Goal: Information Seeking & Learning: Find specific fact

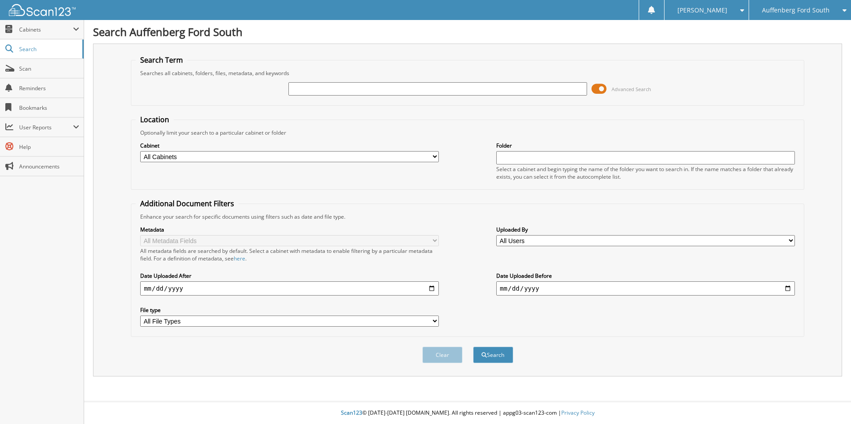
paste input "RLE65693"
type input "RLE65693"
click at [502, 351] on button "Search" at bounding box center [493, 355] width 40 height 16
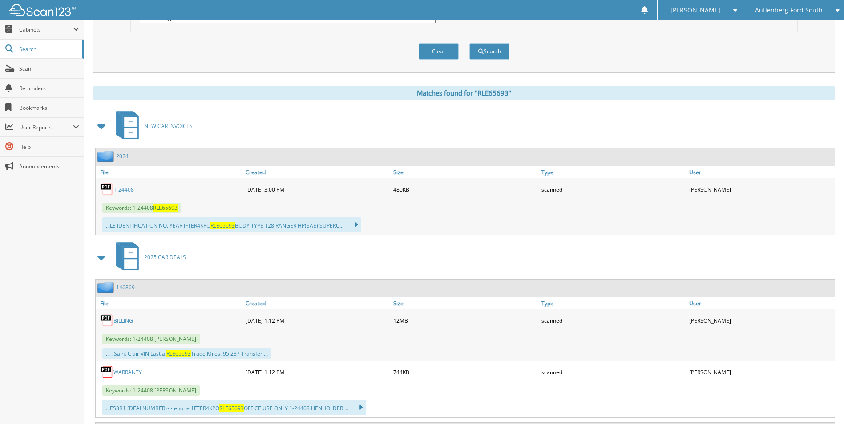
scroll to position [311, 0]
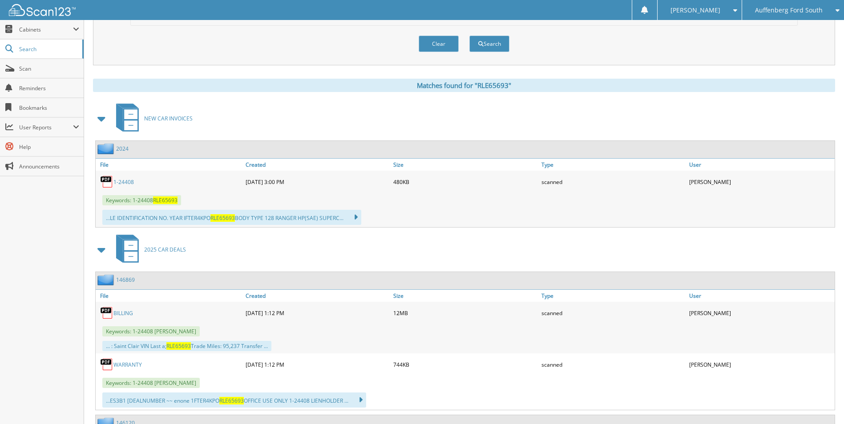
click at [127, 179] on link "1-24408" at bounding box center [123, 182] width 20 height 8
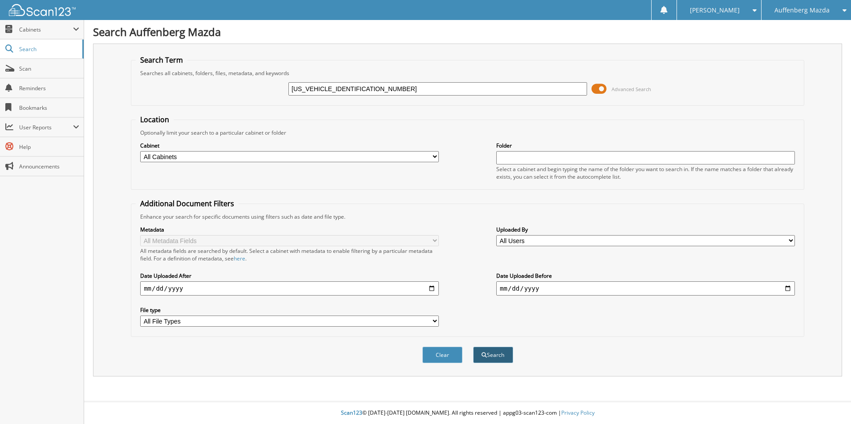
type input "3GNAXUEV5ML301939"
click at [496, 350] on button "Search" at bounding box center [493, 355] width 40 height 16
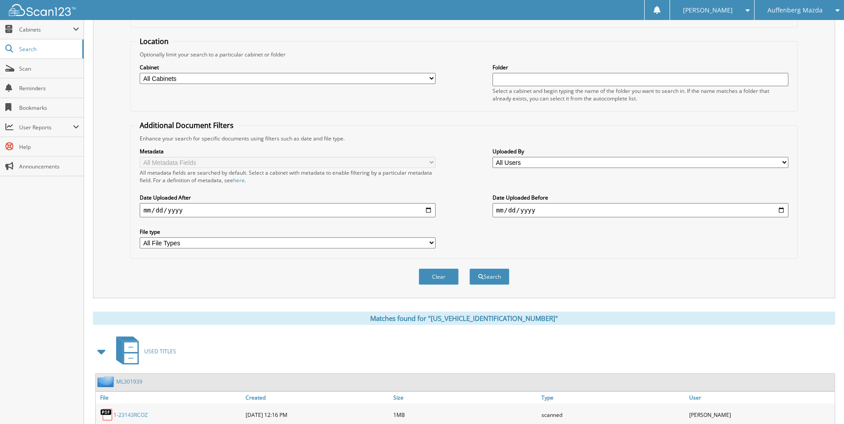
scroll to position [142, 0]
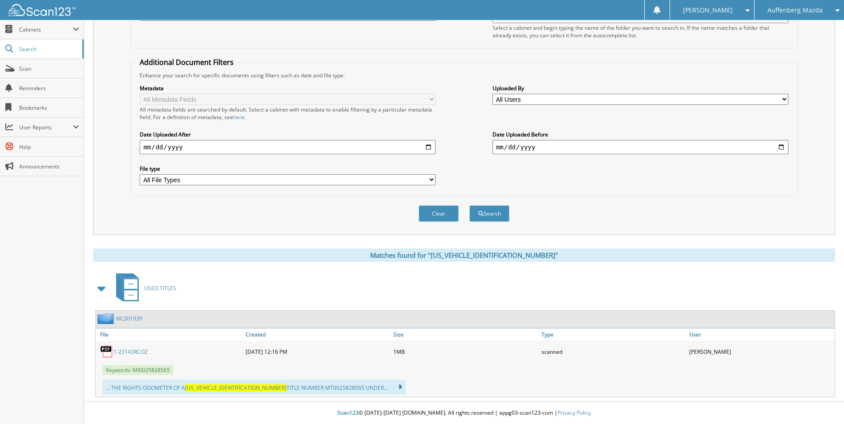
click at [133, 350] on link "1-23143RCOZ" at bounding box center [130, 352] width 34 height 8
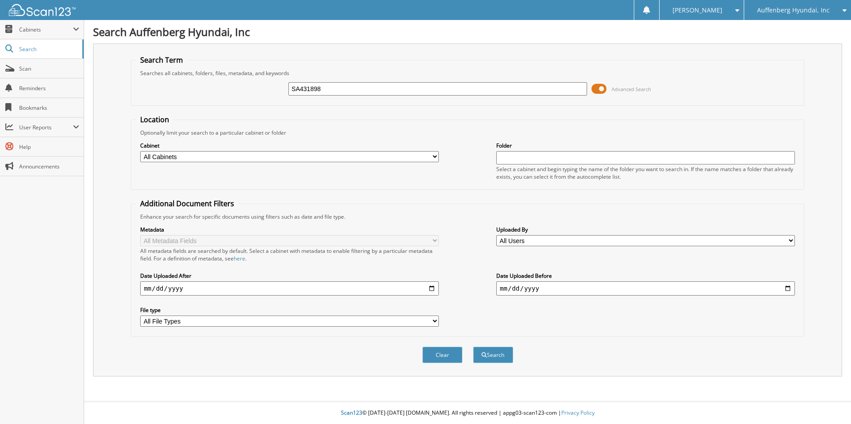
type input "SA431898"
click at [473, 347] on button "Search" at bounding box center [493, 355] width 40 height 16
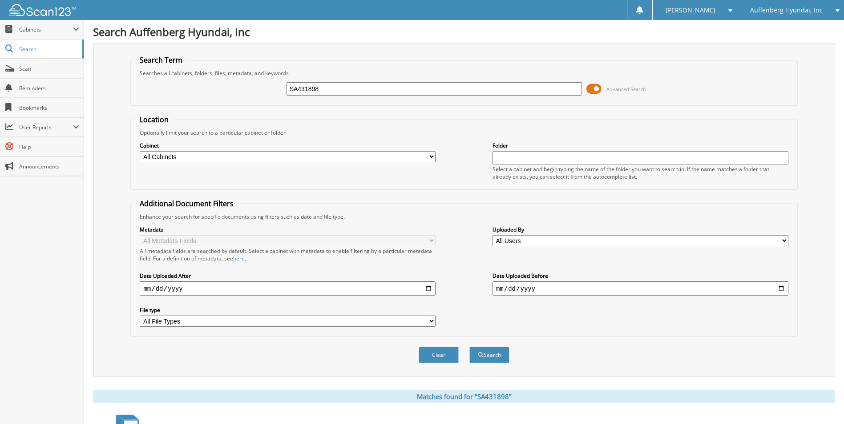
drag, startPoint x: 234, startPoint y: 238, endPoint x: 779, endPoint y: 20, distance: 587.1
click at [782, 10] on span "Auffenberg Hyundai, Inc" at bounding box center [786, 10] width 73 height 5
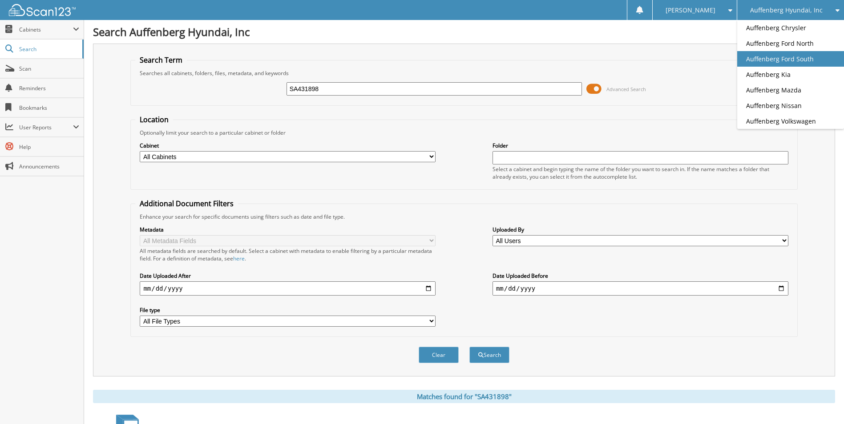
click at [800, 57] on link "Auffenberg Ford South" at bounding box center [790, 59] width 107 height 16
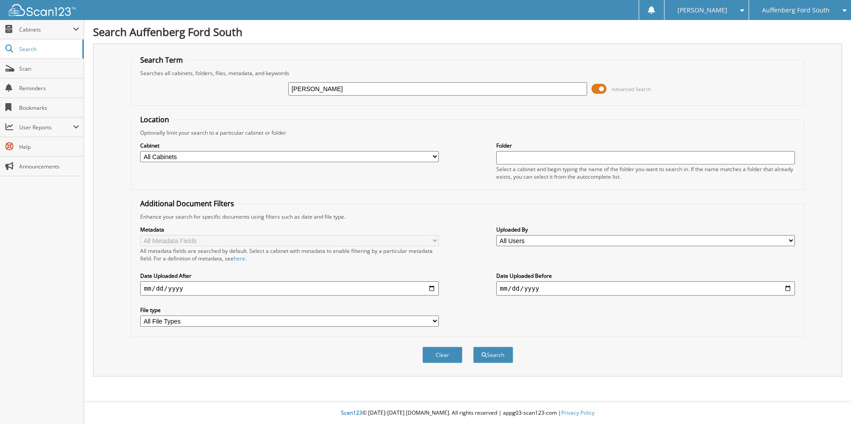
type input "WILLIAM EGAN"
click at [473, 347] on button "Search" at bounding box center [493, 355] width 40 height 16
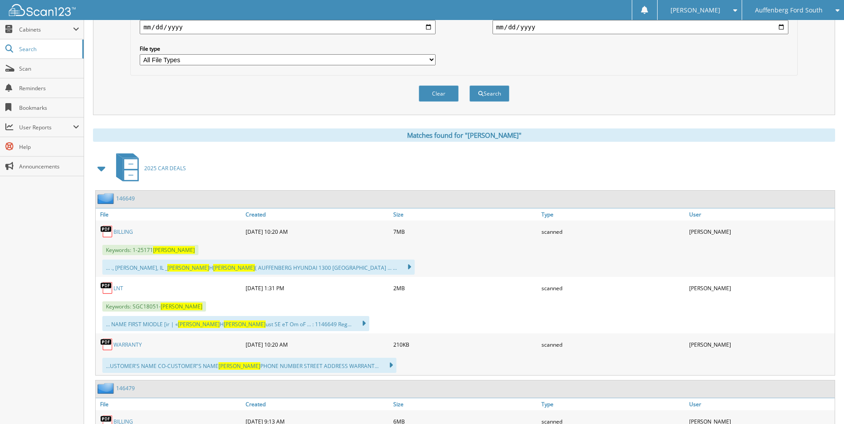
scroll to position [311, 0]
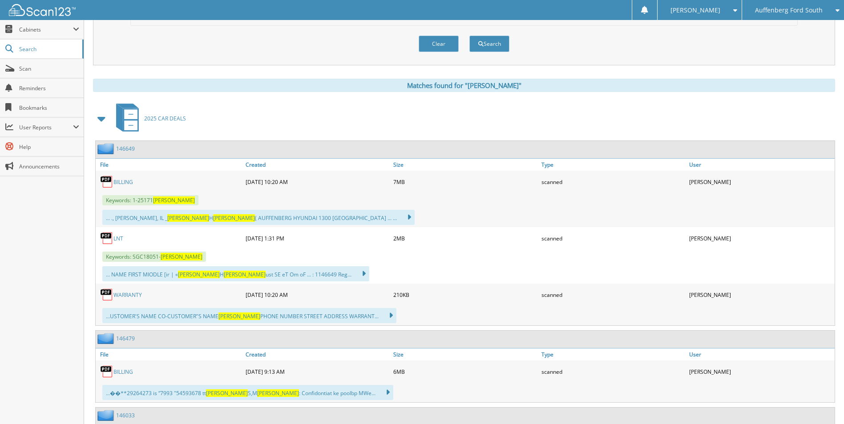
click at [125, 147] on link "146649" at bounding box center [125, 149] width 19 height 8
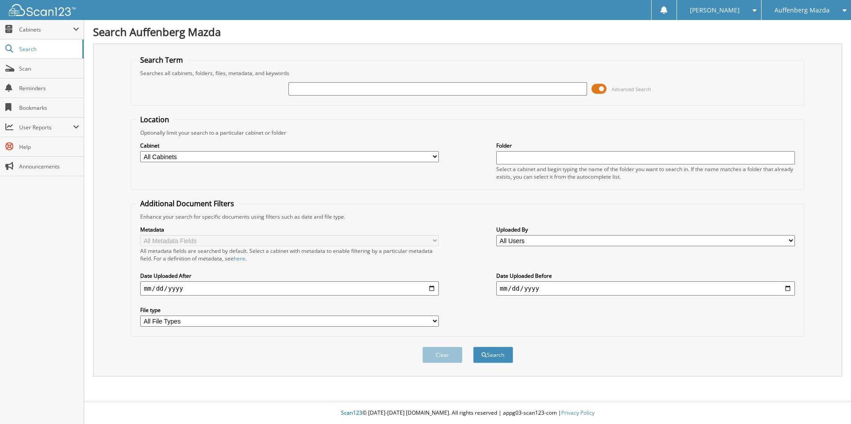
paste input "[US_VEHICLE_IDENTIFICATION_NUMBER]"
drag, startPoint x: 303, startPoint y: 87, endPoint x: 259, endPoint y: 99, distance: 45.2
click at [259, 99] on div "JM1NC2NF3D0229266 Advanced Search" at bounding box center [467, 89] width 663 height 24
type input "D0229266"
click at [473, 347] on button "Search" at bounding box center [493, 355] width 40 height 16
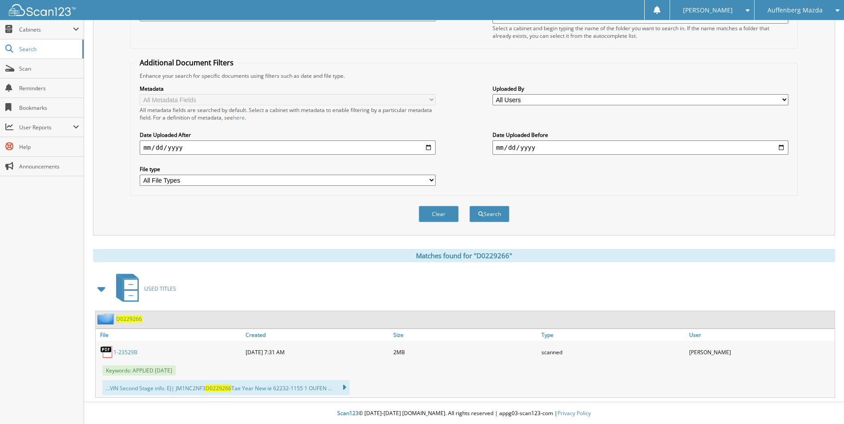
scroll to position [142, 0]
click at [137, 316] on span "D0229266" at bounding box center [129, 319] width 26 height 8
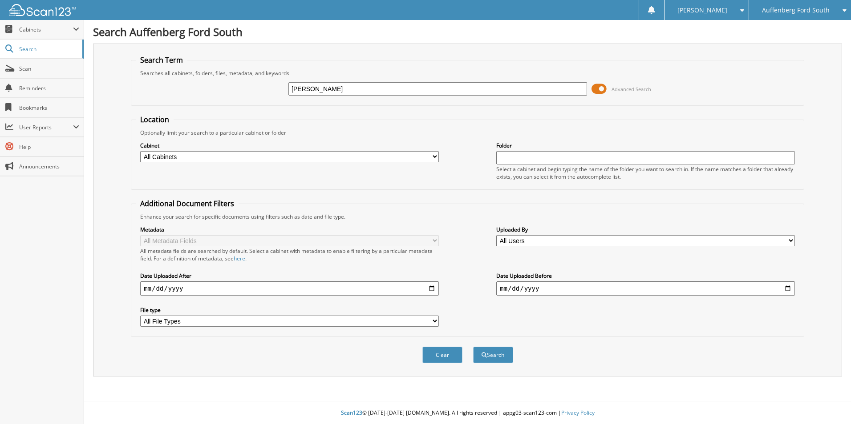
type input "[PERSON_NAME]"
click at [473, 347] on button "Search" at bounding box center [493, 355] width 40 height 16
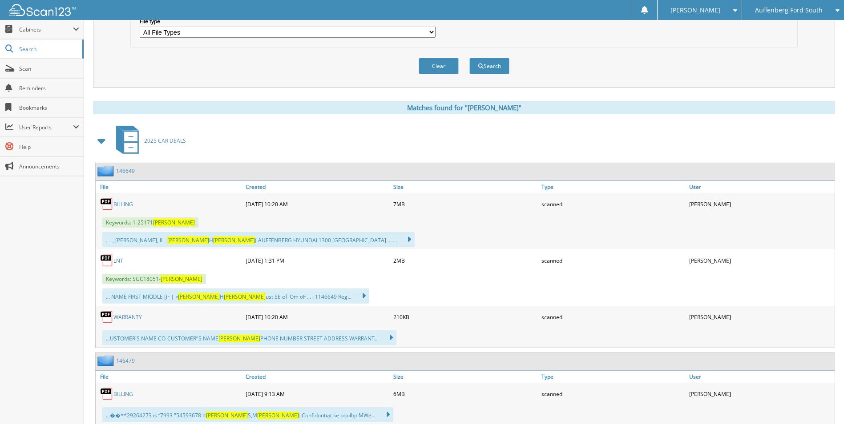
scroll to position [311, 0]
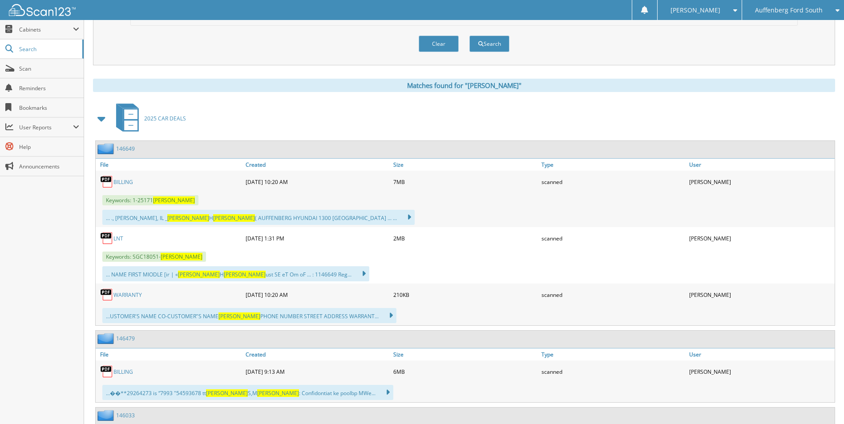
click at [128, 147] on link "146649" at bounding box center [125, 149] width 19 height 8
